Goal: Transaction & Acquisition: Book appointment/travel/reservation

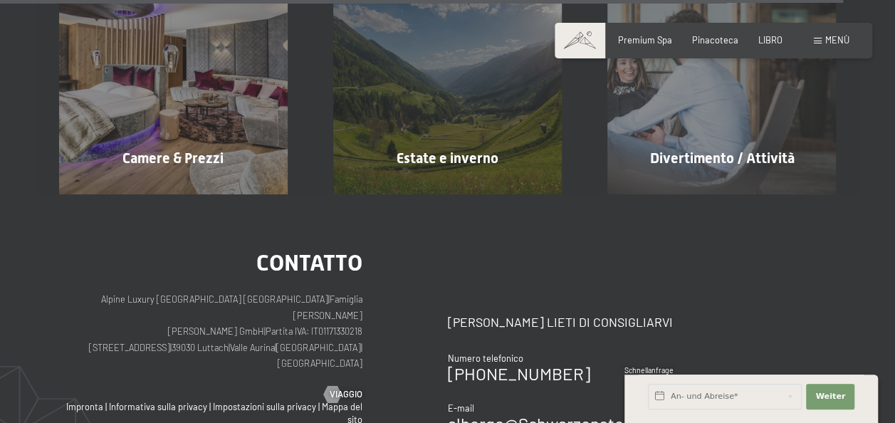
scroll to position [5126, 0]
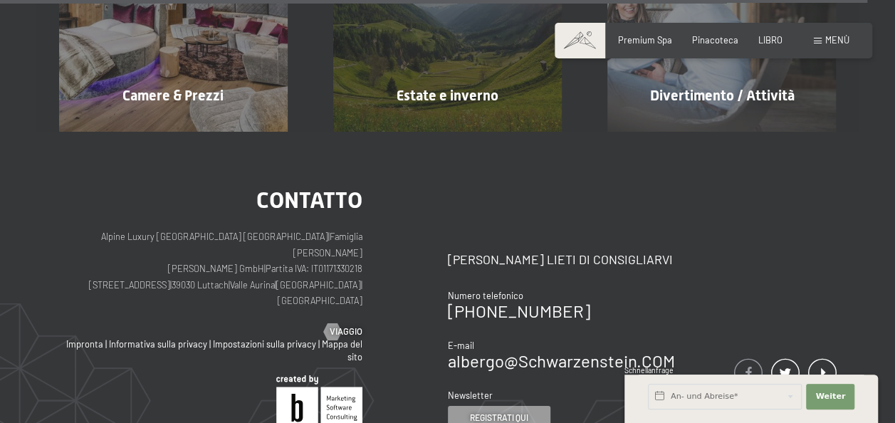
click at [750, 358] on span at bounding box center [748, 372] width 28 height 29
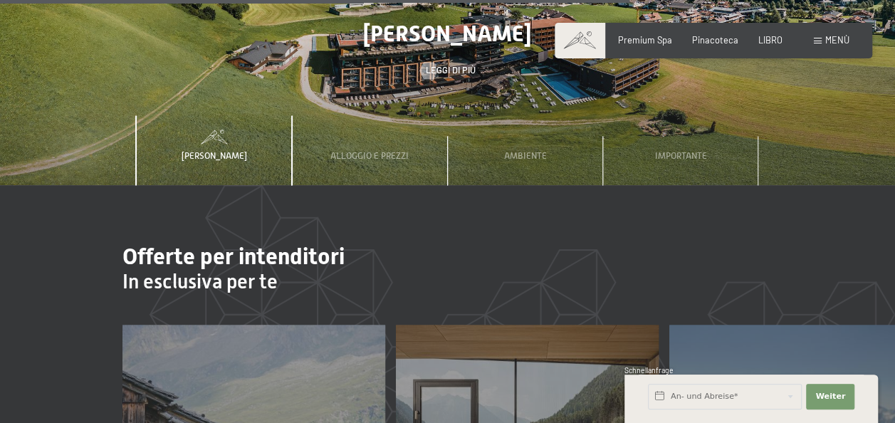
scroll to position [3702, 0]
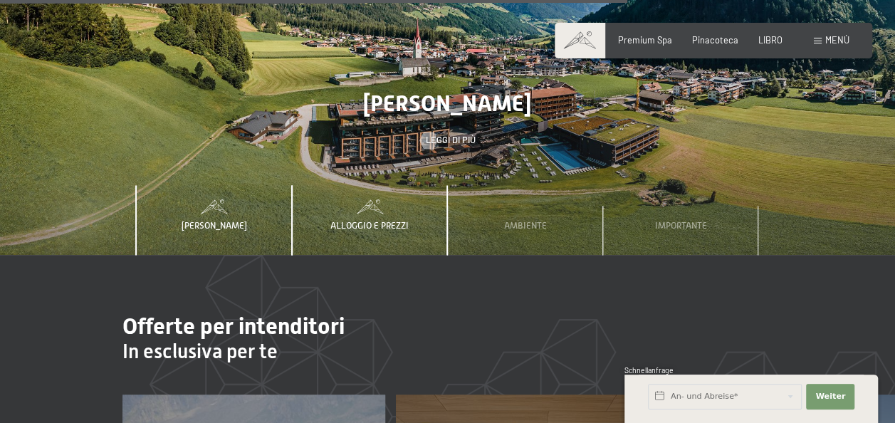
click at [349, 220] on span "Alloggio e prezzi" at bounding box center [369, 225] width 78 height 11
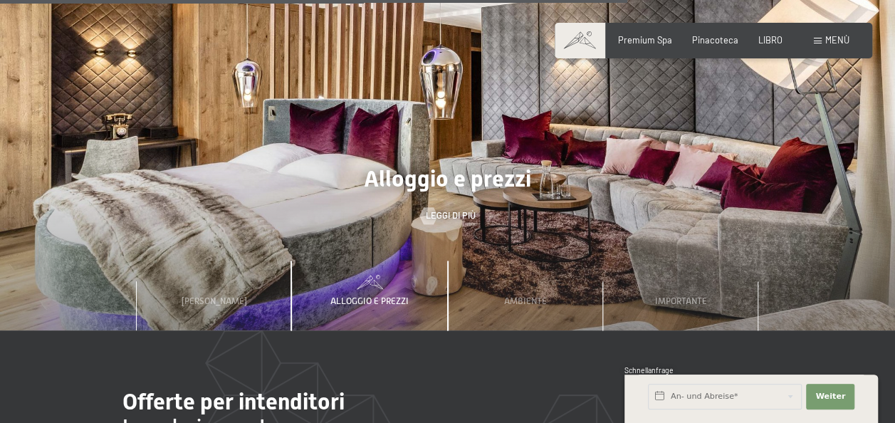
scroll to position [3560, 0]
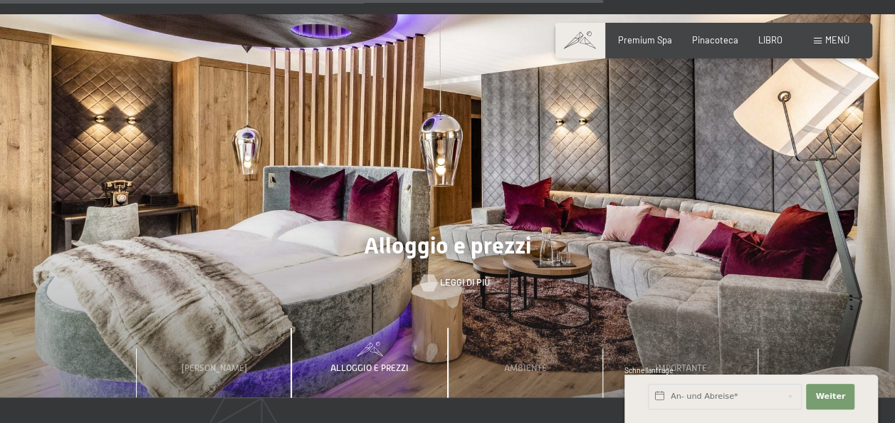
click at [457, 276] on span "Leggi di più" at bounding box center [465, 282] width 50 height 13
click at [456, 276] on span "Leggi di più" at bounding box center [465, 282] width 50 height 13
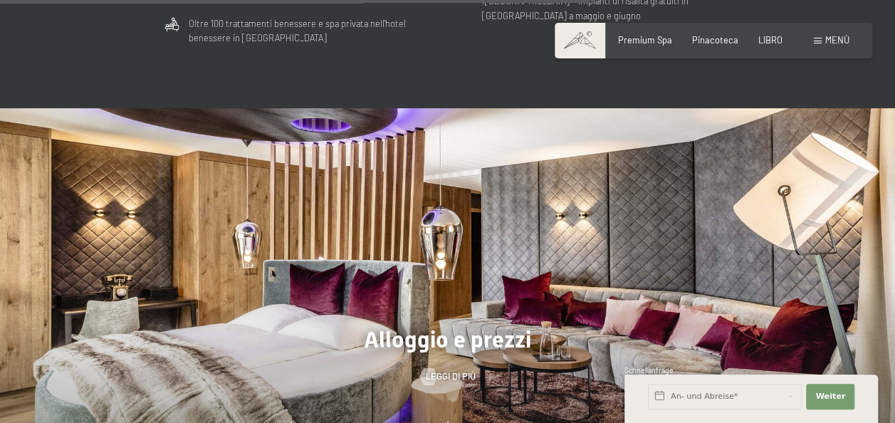
scroll to position [3489, 0]
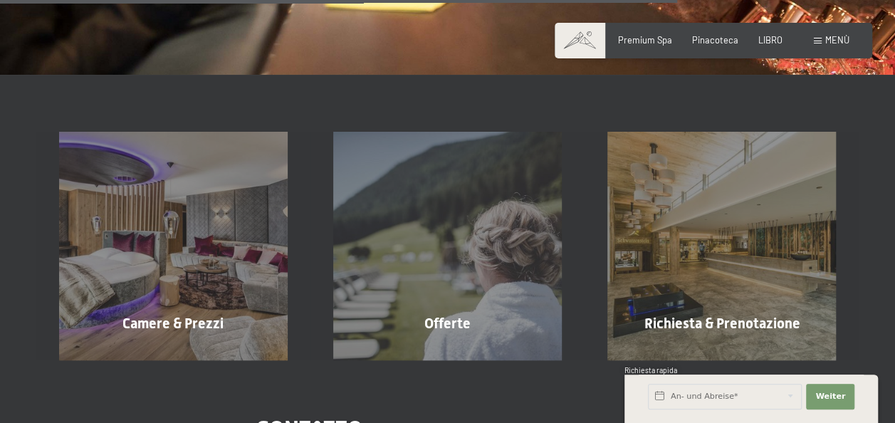
scroll to position [1851, 0]
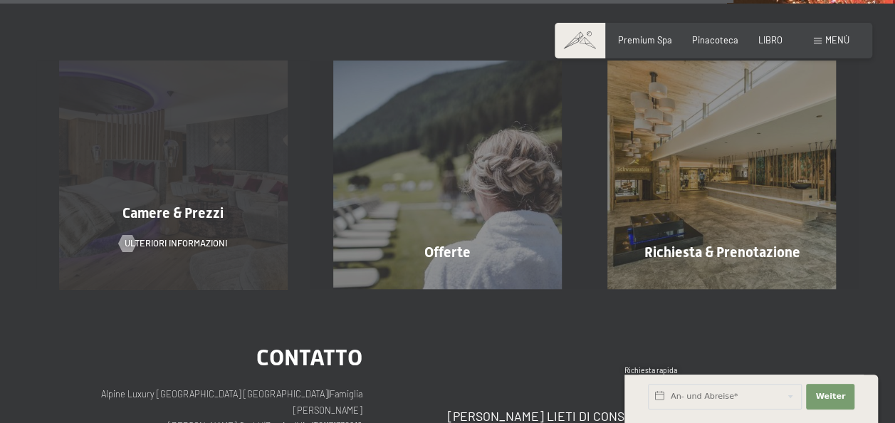
click at [182, 204] on span "Camere & Prezzi" at bounding box center [172, 212] width 101 height 17
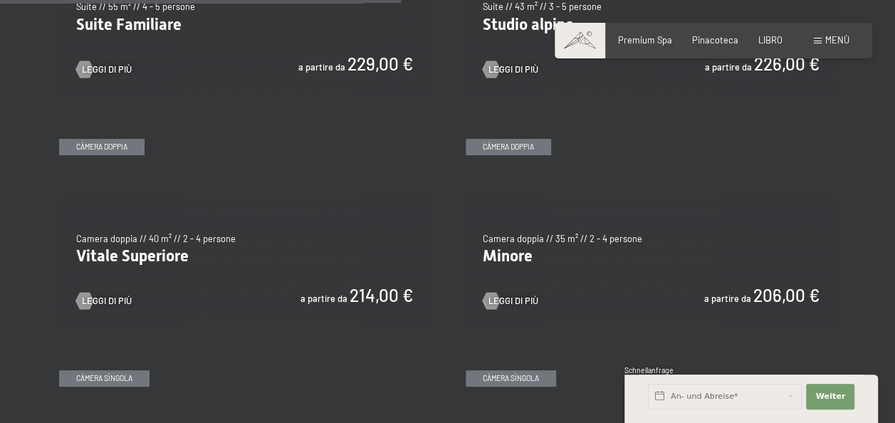
scroll to position [1638, 0]
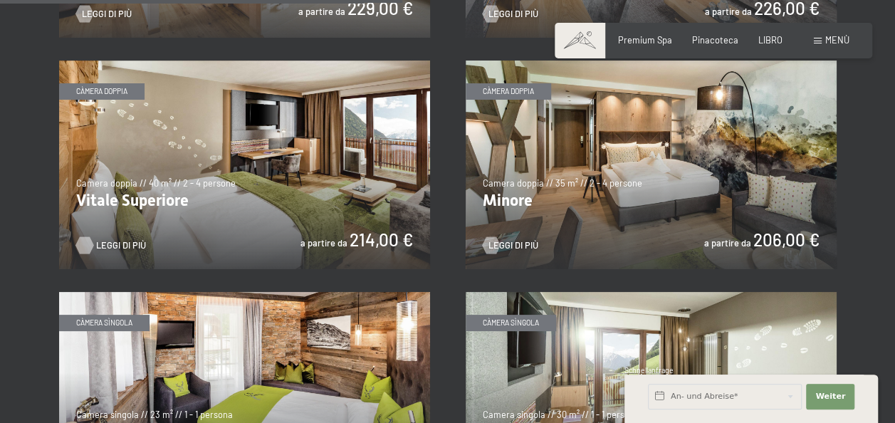
click at [117, 239] on span "Leggi di più" at bounding box center [121, 245] width 50 height 13
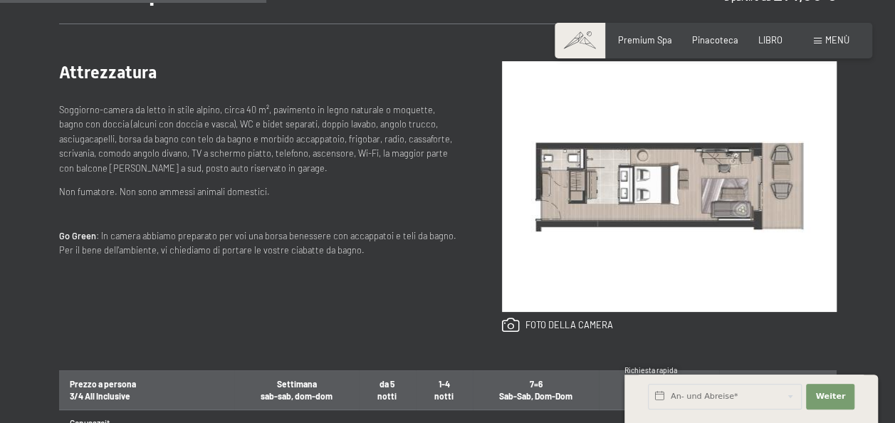
scroll to position [570, 0]
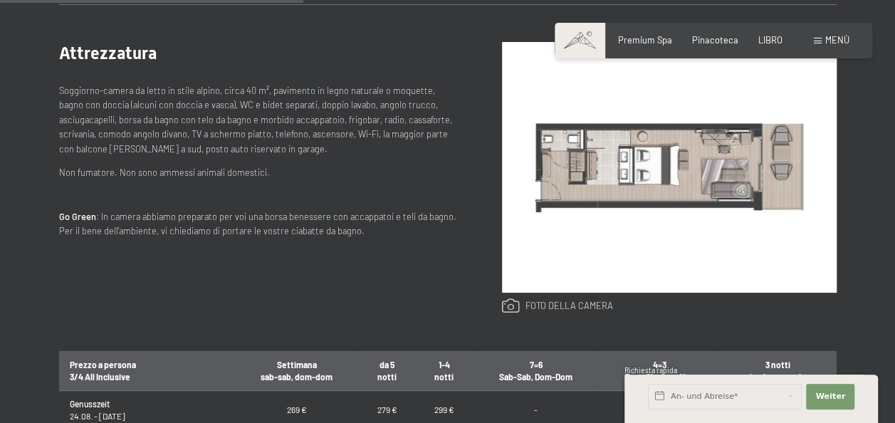
click at [539, 305] on link at bounding box center [557, 306] width 111 height 16
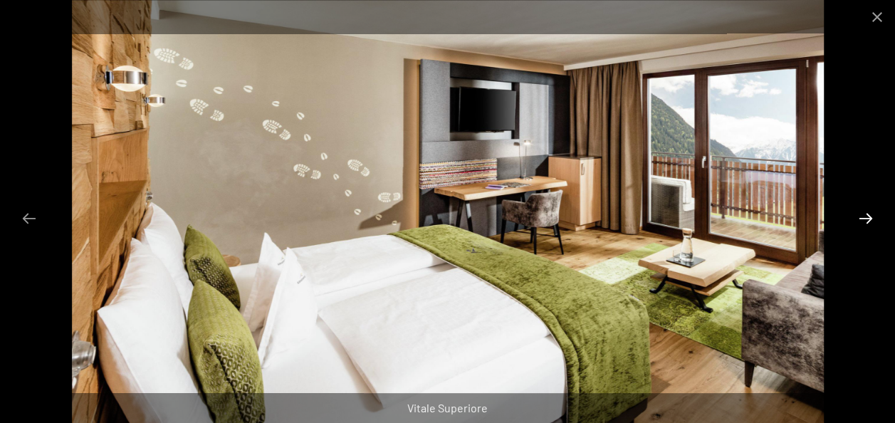
click at [871, 218] on button "Diapositiva successiva" at bounding box center [866, 218] width 30 height 28
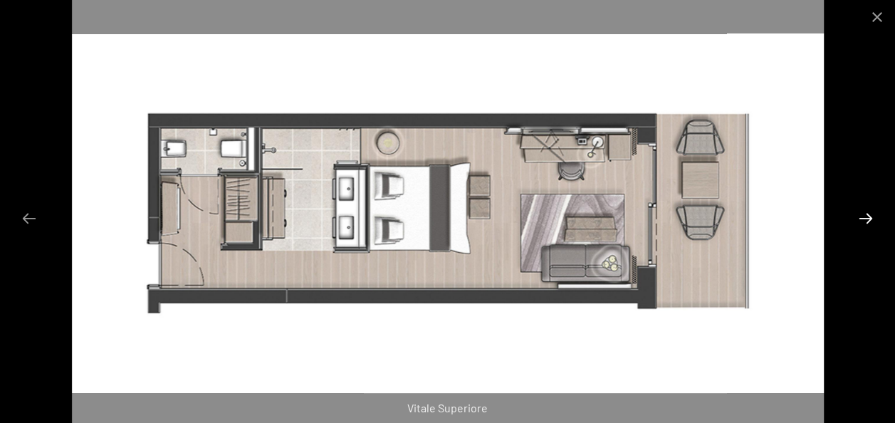
click at [871, 218] on button "Diapositiva successiva" at bounding box center [866, 218] width 30 height 28
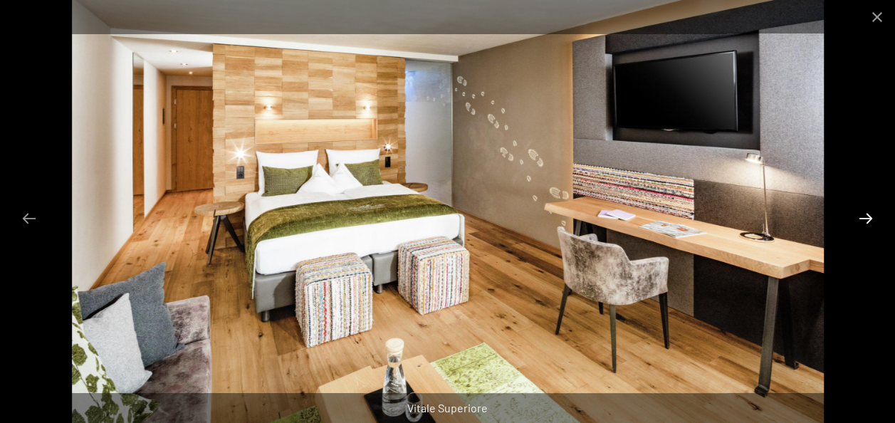
click at [871, 218] on button "Diapositiva successiva" at bounding box center [866, 218] width 30 height 28
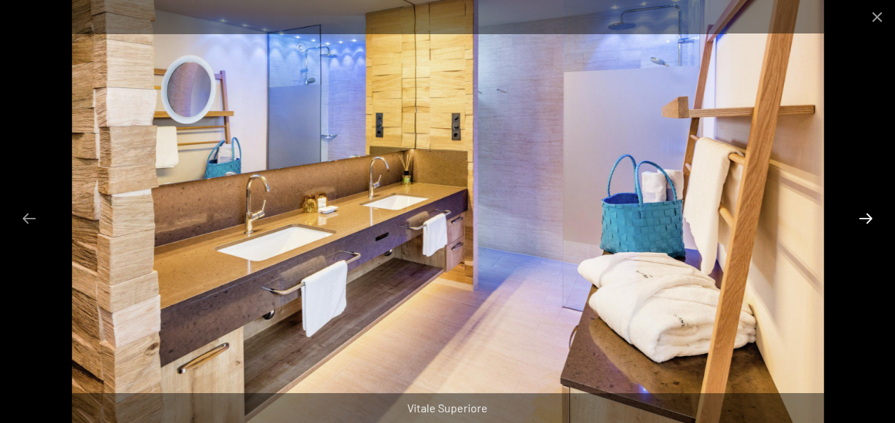
click at [871, 218] on button "Diapositiva successiva" at bounding box center [866, 218] width 30 height 28
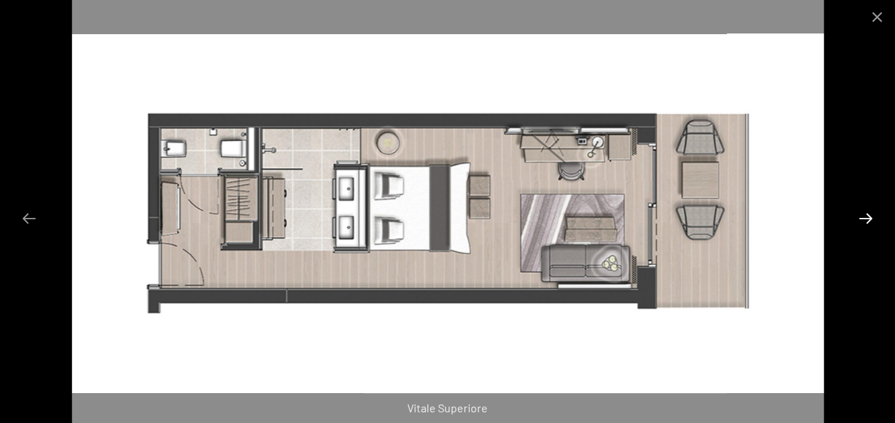
click at [871, 218] on button "Diapositiva successiva" at bounding box center [866, 218] width 30 height 28
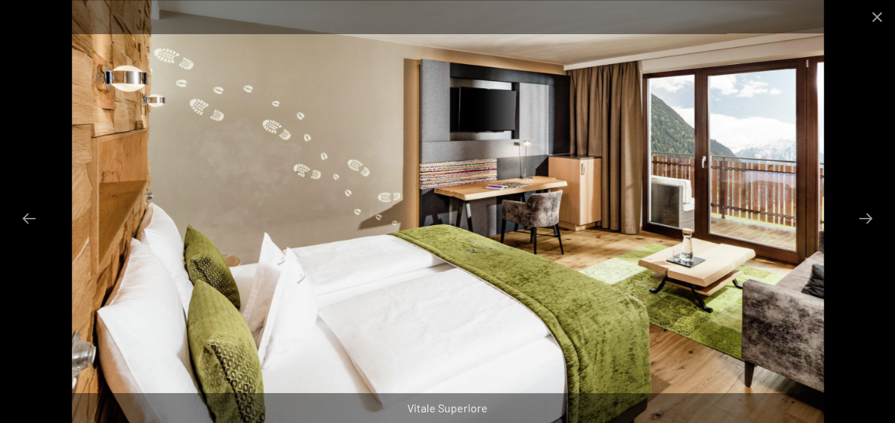
scroll to position [712, 0]
click at [880, 17] on button "Chiudi galleria" at bounding box center [877, 16] width 36 height 33
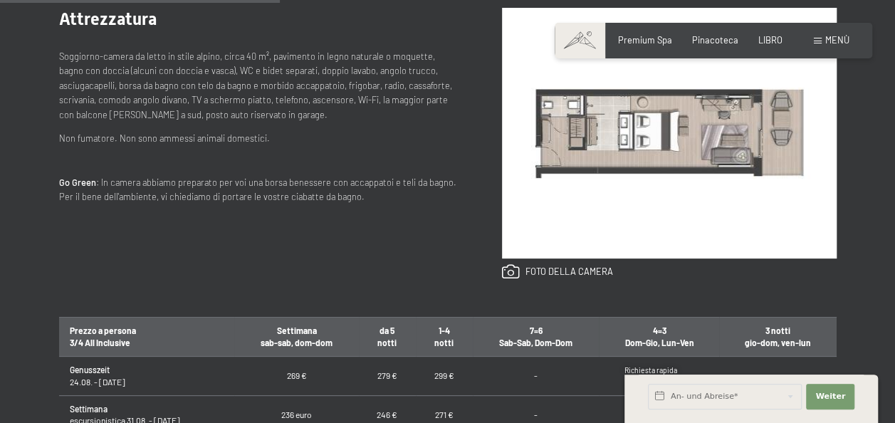
scroll to position [498, 0]
